Goal: Consume media (video, audio): Consume media (video, audio)

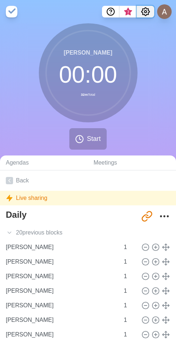
click at [147, 9] on icon "Settings" at bounding box center [146, 12] width 8 height 8
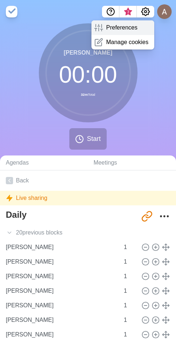
click at [120, 29] on p "Preferences" at bounding box center [121, 27] width 31 height 9
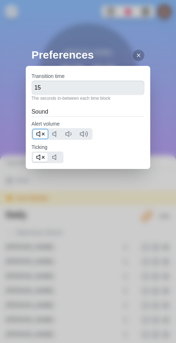
click at [38, 136] on icon at bounding box center [40, 134] width 9 height 9
click at [40, 160] on icon at bounding box center [40, 157] width 9 height 9
click at [136, 54] on div at bounding box center [139, 55] width 12 height 12
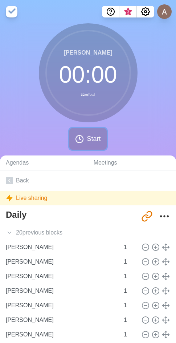
click at [88, 142] on span "Start" at bounding box center [94, 139] width 14 height 10
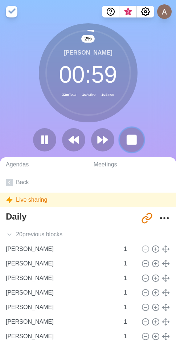
click at [131, 138] on rect at bounding box center [131, 139] width 9 height 9
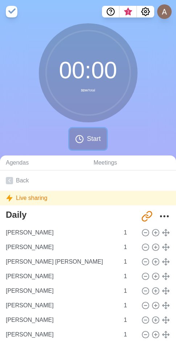
click at [89, 137] on span "Start" at bounding box center [94, 139] width 14 height 10
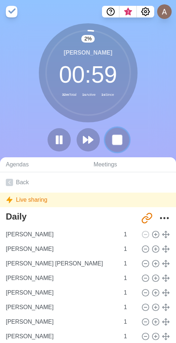
click at [119, 141] on rect at bounding box center [117, 139] width 9 height 9
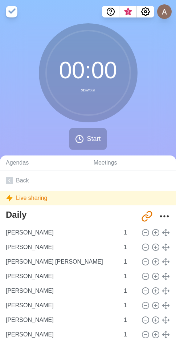
click at [27, 124] on div "00 : 00 32m Total Start" at bounding box center [88, 89] width 176 height 132
click at [88, 139] on span "Start" at bounding box center [94, 139] width 14 height 10
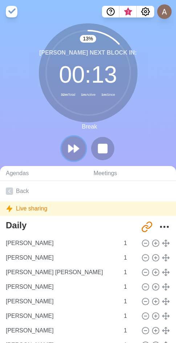
click at [79, 147] on icon at bounding box center [74, 148] width 12 height 12
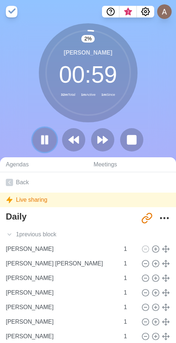
click at [47, 139] on rect at bounding box center [46, 140] width 2 height 8
click at [47, 139] on polygon at bounding box center [44, 139] width 7 height 9
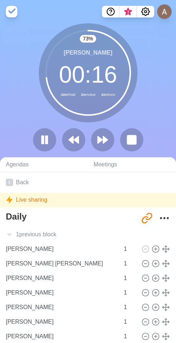
click at [63, 118] on div "[PERSON_NAME] 00 : 16 32m Total 2m Active 2m Since" at bounding box center [88, 72] width 99 height 99
click at [101, 132] on button at bounding box center [103, 139] width 24 height 24
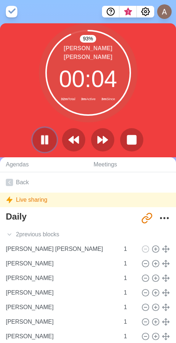
click at [46, 145] on icon at bounding box center [45, 140] width 12 height 12
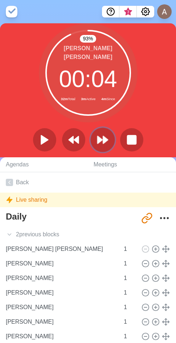
click at [101, 139] on polygon at bounding box center [100, 139] width 5 height 7
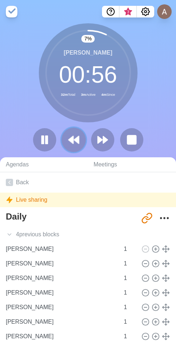
click at [77, 142] on polygon at bounding box center [76, 139] width 5 height 7
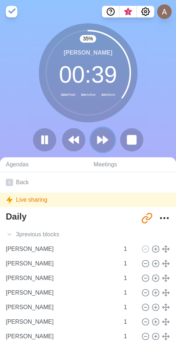
click at [102, 146] on button at bounding box center [103, 139] width 24 height 24
click at [100, 146] on button at bounding box center [103, 139] width 24 height 24
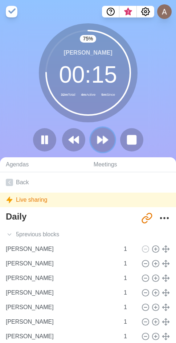
click at [101, 140] on polygon at bounding box center [100, 139] width 5 height 7
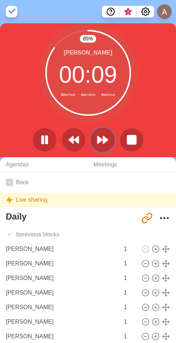
click at [99, 143] on polygon at bounding box center [100, 139] width 5 height 7
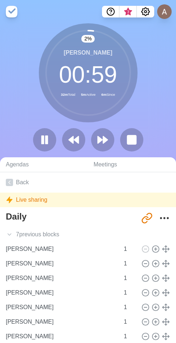
click at [162, 116] on div "2 % [PERSON_NAME] 00 : 59 32m Total 5m Active 6m Since" at bounding box center [88, 90] width 176 height 134
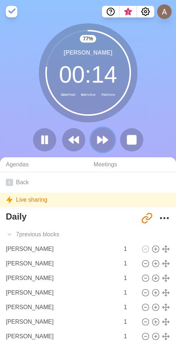
click at [111, 144] on button at bounding box center [103, 139] width 24 height 24
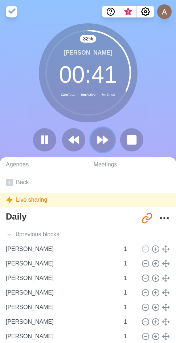
click at [100, 136] on icon at bounding box center [103, 140] width 12 height 12
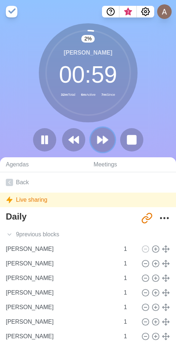
click at [95, 136] on button at bounding box center [103, 139] width 24 height 24
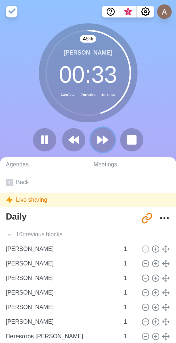
click at [110, 136] on button at bounding box center [103, 139] width 24 height 24
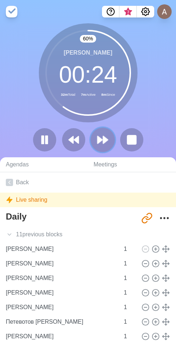
click at [106, 138] on polygon at bounding box center [105, 139] width 5 height 7
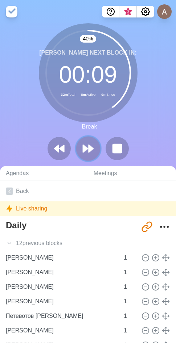
click at [95, 148] on button at bounding box center [88, 148] width 24 height 24
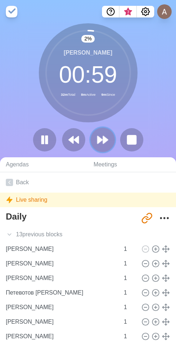
click at [100, 140] on polygon at bounding box center [100, 139] width 5 height 7
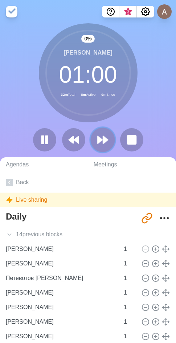
click at [100, 140] on polygon at bounding box center [100, 139] width 5 height 7
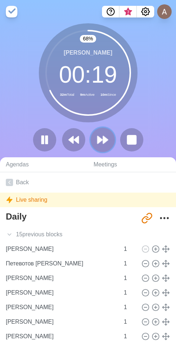
click at [114, 141] on button at bounding box center [103, 139] width 24 height 24
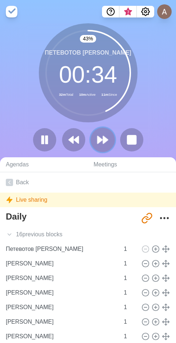
click at [103, 139] on icon at bounding box center [103, 140] width 12 height 12
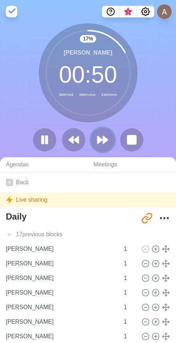
click at [100, 139] on polygon at bounding box center [100, 139] width 5 height 7
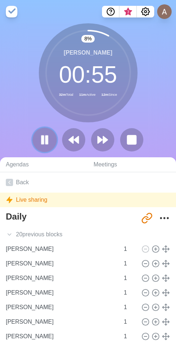
click at [50, 136] on icon at bounding box center [45, 140] width 12 height 12
click at [98, 137] on polygon at bounding box center [100, 139] width 5 height 7
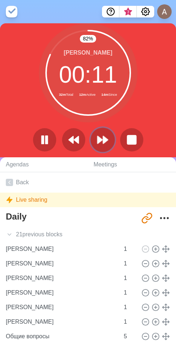
click at [107, 139] on polygon at bounding box center [105, 139] width 5 height 7
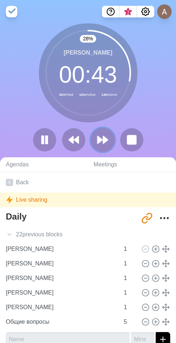
click at [104, 138] on polygon at bounding box center [105, 139] width 5 height 7
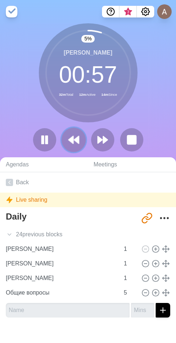
click at [76, 138] on polygon at bounding box center [76, 139] width 5 height 7
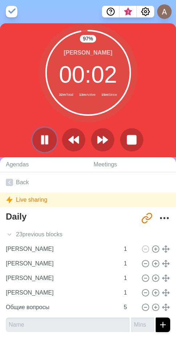
click at [50, 138] on icon at bounding box center [45, 140] width 12 height 12
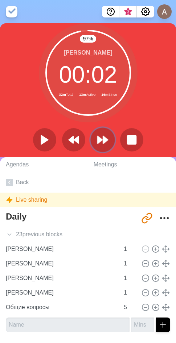
click at [108, 137] on icon at bounding box center [103, 140] width 12 height 12
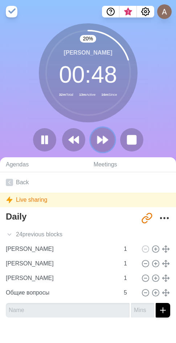
click at [100, 143] on icon at bounding box center [103, 140] width 12 height 12
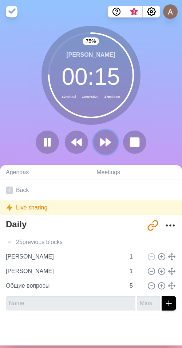
click at [107, 143] on polygon at bounding box center [108, 142] width 5 height 7
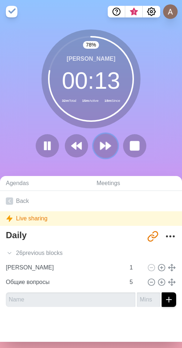
click at [101, 148] on polygon at bounding box center [102, 145] width 5 height 7
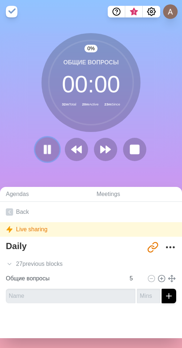
click at [48, 151] on rect at bounding box center [49, 150] width 2 height 8
